Goal: Find specific page/section

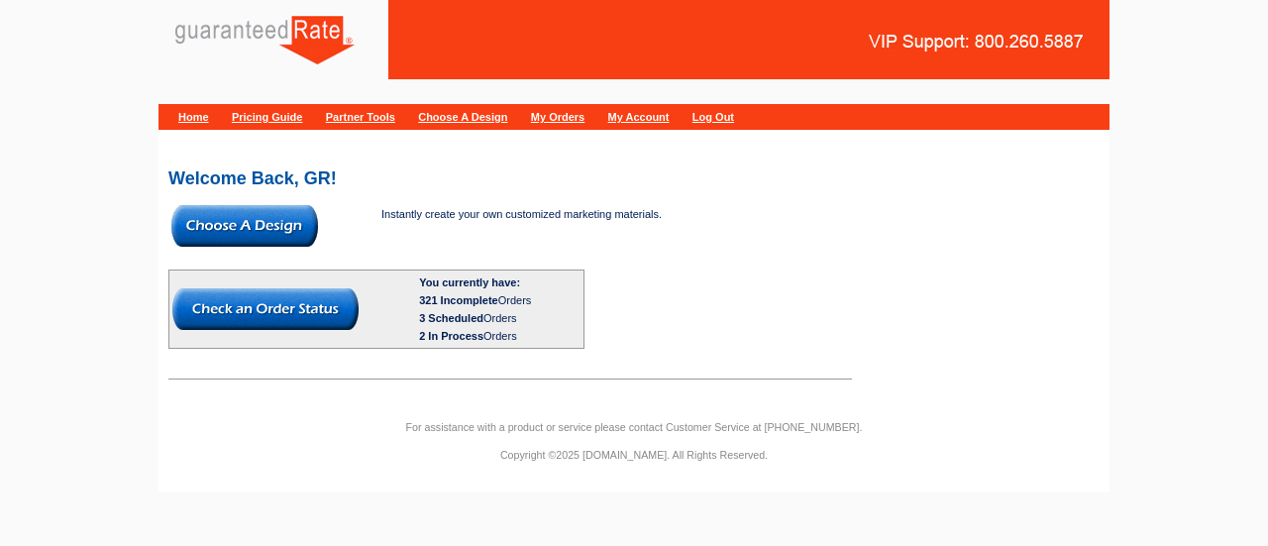
click at [240, 215] on img at bounding box center [244, 226] width 147 height 42
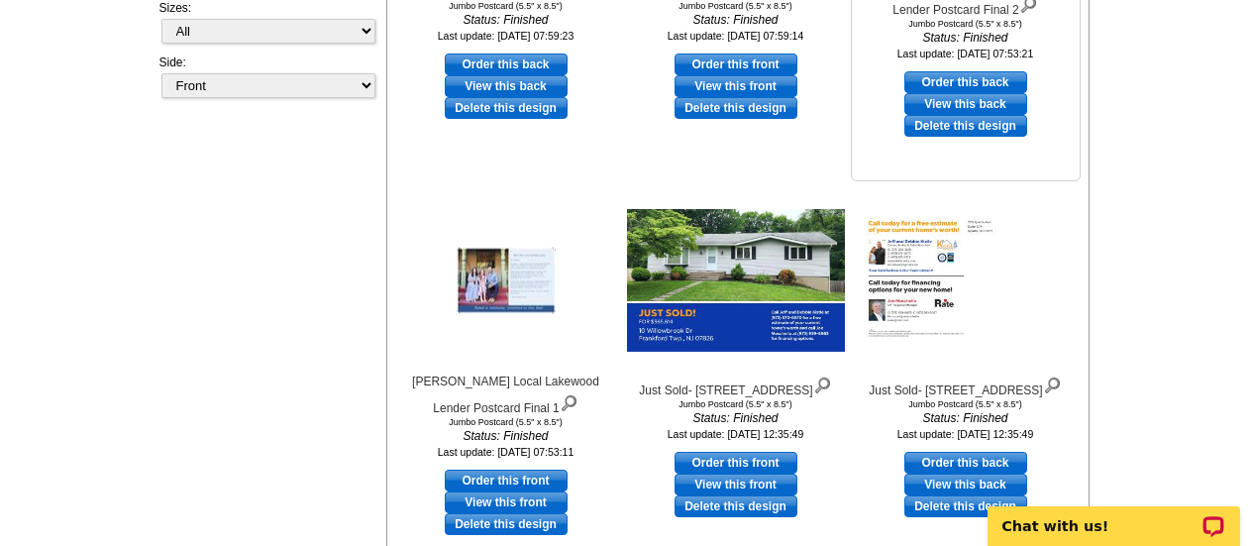
scroll to position [588, 0]
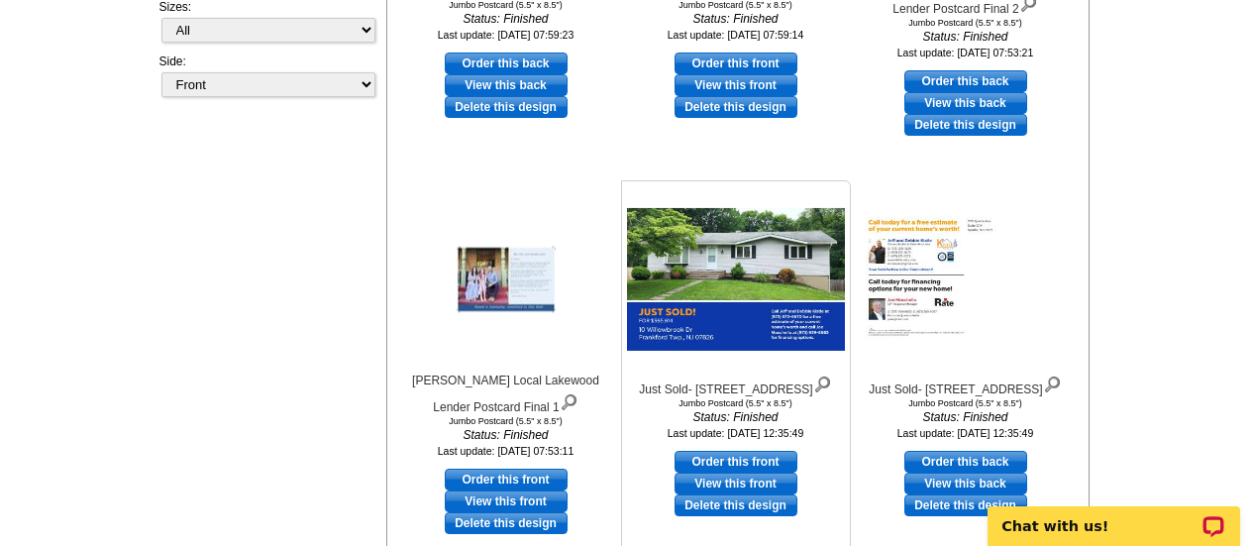
click at [723, 268] on img at bounding box center [736, 279] width 218 height 143
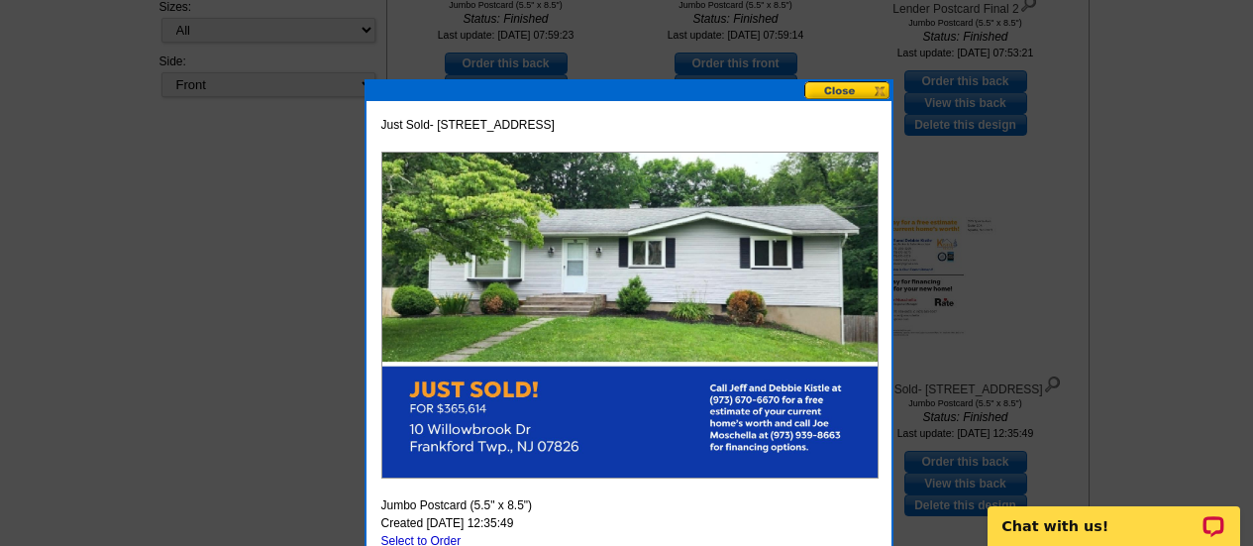
scroll to position [656, 0]
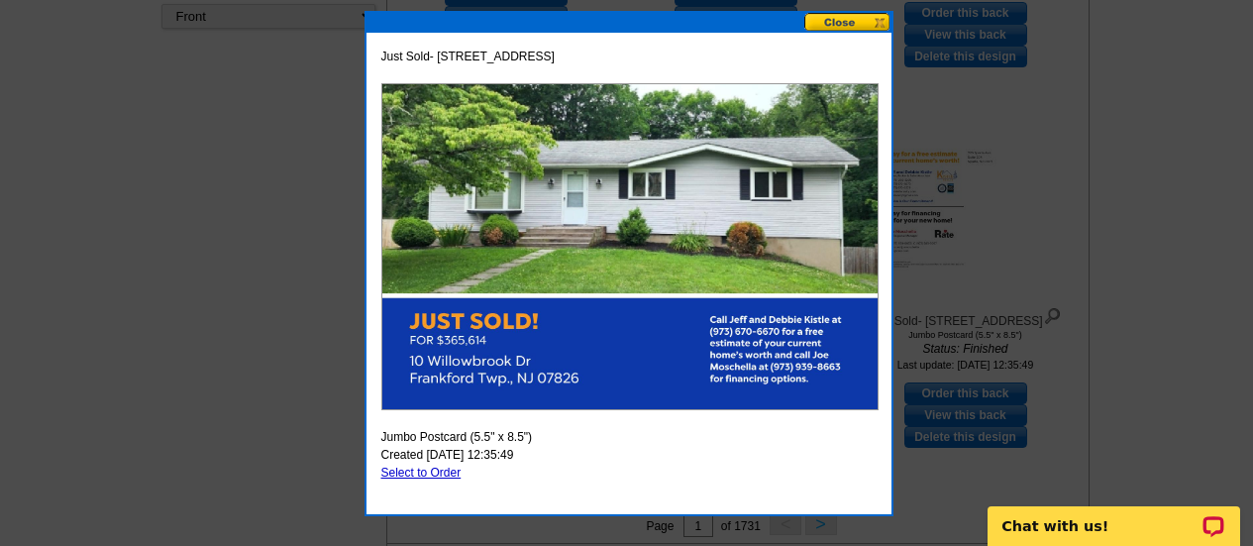
click at [867, 23] on button at bounding box center [847, 22] width 87 height 19
